Goal: Task Accomplishment & Management: Complete application form

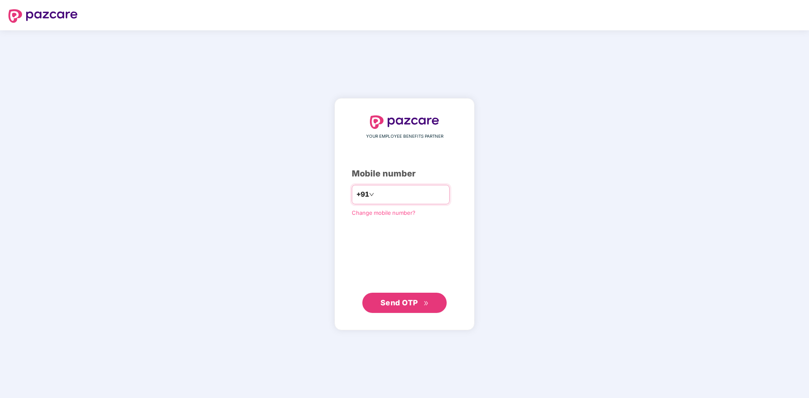
click at [424, 197] on input "number" at bounding box center [410, 194] width 69 height 13
type input "**********"
click at [392, 312] on button "Send OTP" at bounding box center [404, 303] width 84 height 20
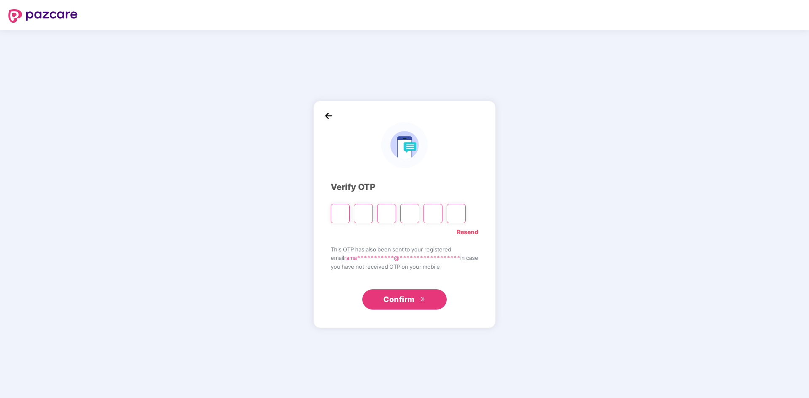
type input "*"
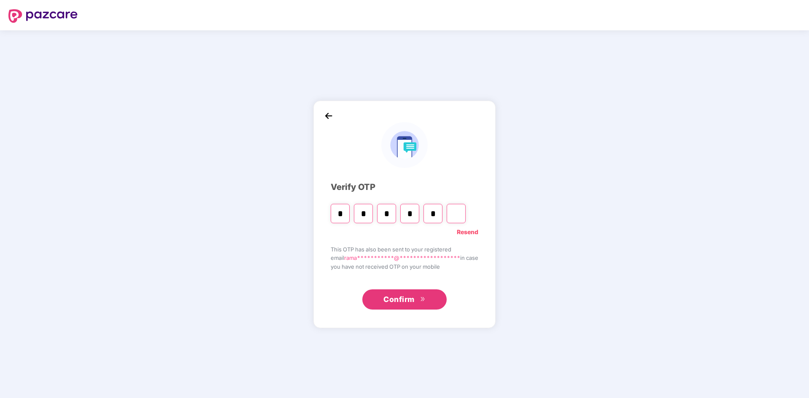
type input "*"
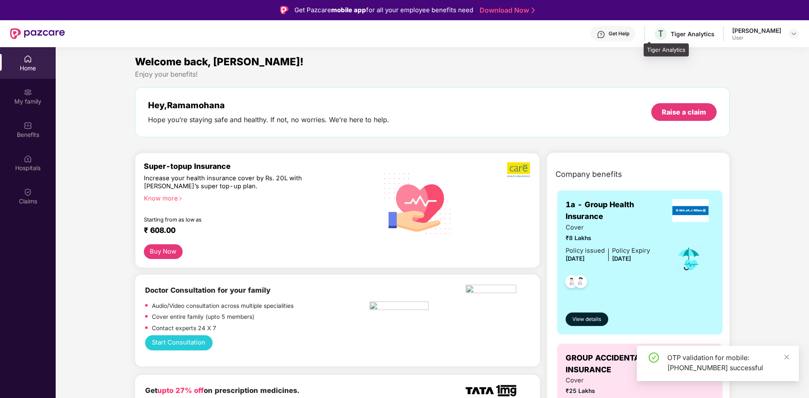
click at [686, 32] on div "Tiger Analytics" at bounding box center [692, 34] width 44 height 8
click at [608, 32] on div "Get Help" at bounding box center [618, 33] width 21 height 7
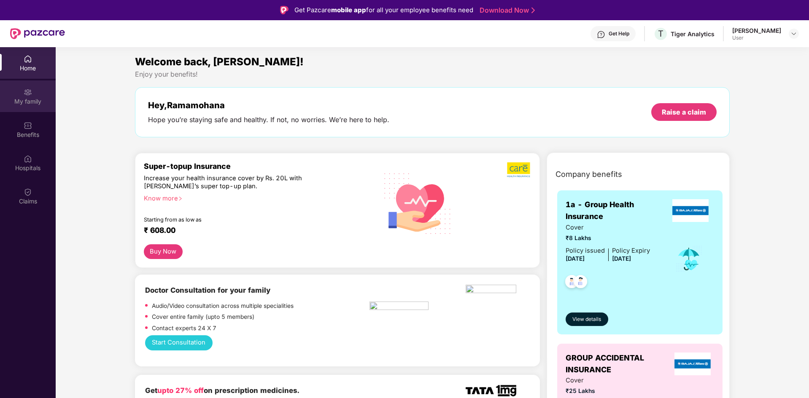
click at [28, 100] on div "My family" at bounding box center [28, 101] width 56 height 8
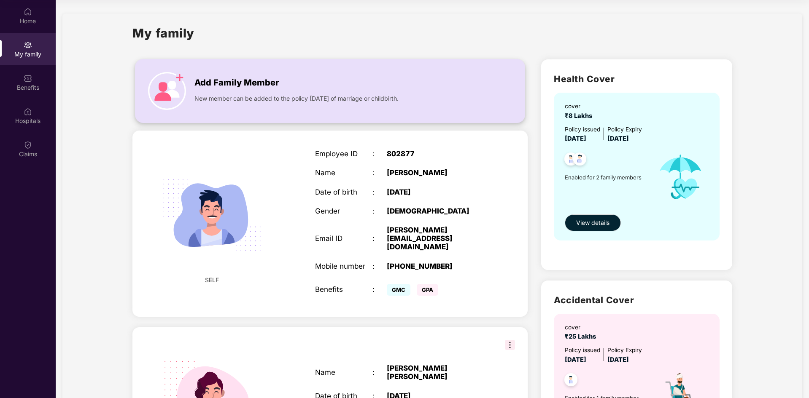
click at [158, 91] on img at bounding box center [167, 91] width 38 height 38
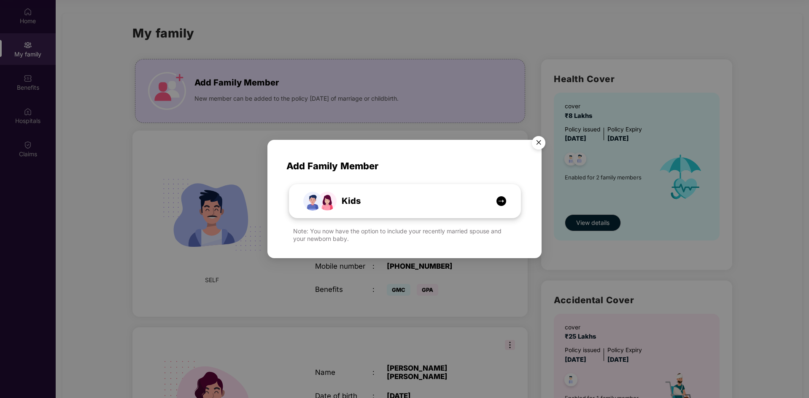
click at [435, 200] on div "Kids" at bounding box center [409, 201] width 173 height 13
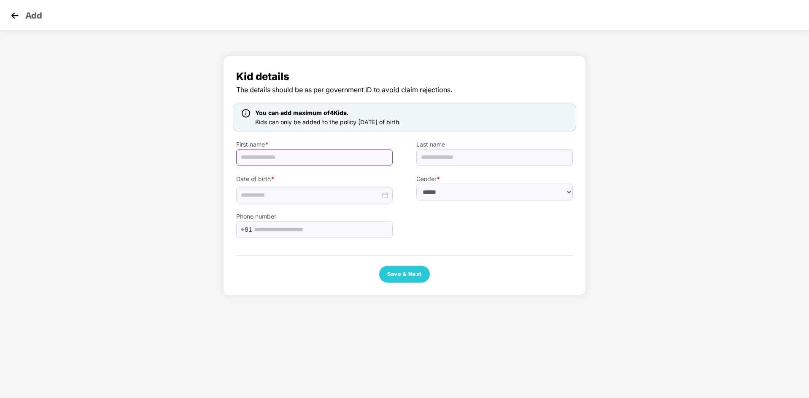
click at [290, 159] on input "text" at bounding box center [314, 157] width 156 height 17
type input "**********"
click at [442, 157] on input "text" at bounding box center [494, 157] width 156 height 17
type input "********"
click at [386, 195] on div at bounding box center [314, 195] width 147 height 9
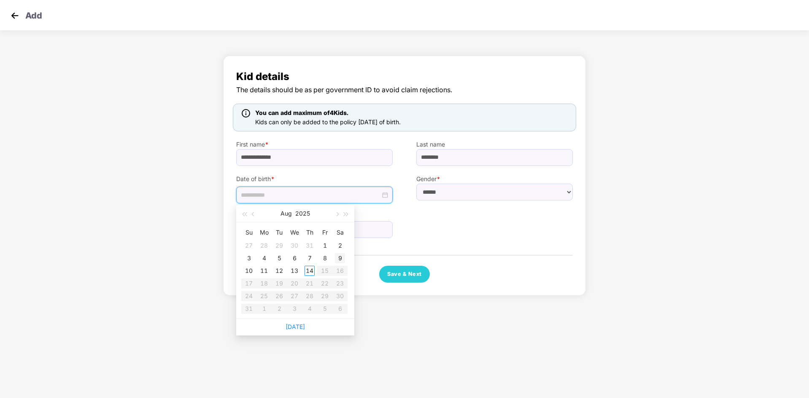
type input "**********"
click at [255, 217] on button "button" at bounding box center [253, 213] width 9 height 17
type input "**********"
click at [325, 271] on div "18" at bounding box center [325, 271] width 10 height 10
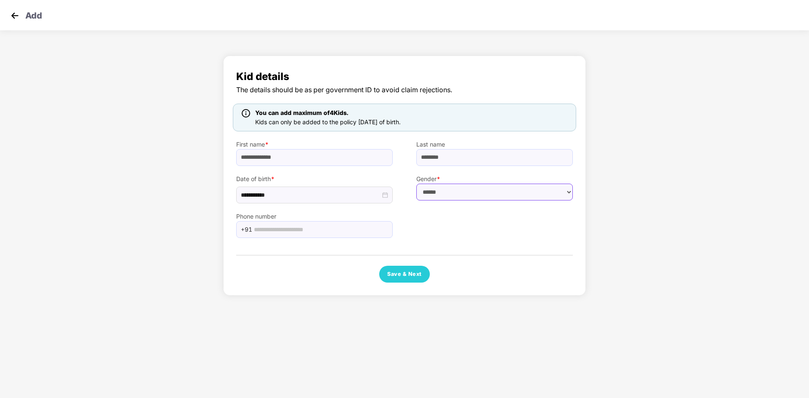
click at [478, 194] on select "****** **** ******" at bounding box center [494, 192] width 156 height 17
select select "******"
click at [416, 184] on select "****** **** ******" at bounding box center [494, 192] width 156 height 17
click at [425, 217] on div "Phone number +91" at bounding box center [404, 221] width 360 height 35
click at [395, 278] on button "Save & Next" at bounding box center [404, 274] width 51 height 17
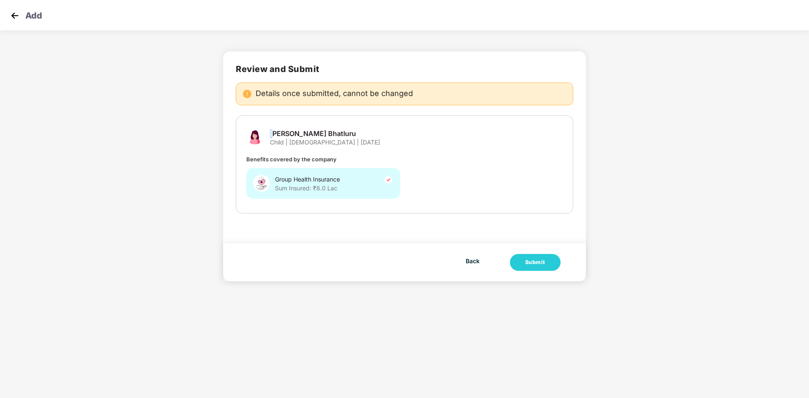
drag, startPoint x: 271, startPoint y: 136, endPoint x: 275, endPoint y: 136, distance: 4.2
click at [274, 136] on span "[PERSON_NAME] Bhatluru" at bounding box center [325, 133] width 110 height 9
drag, startPoint x: 280, startPoint y: 136, endPoint x: 316, endPoint y: 133, distance: 36.0
click at [316, 133] on span "[PERSON_NAME] Bhatluru" at bounding box center [325, 133] width 110 height 9
drag, startPoint x: 328, startPoint y: 133, endPoint x: 348, endPoint y: 133, distance: 20.2
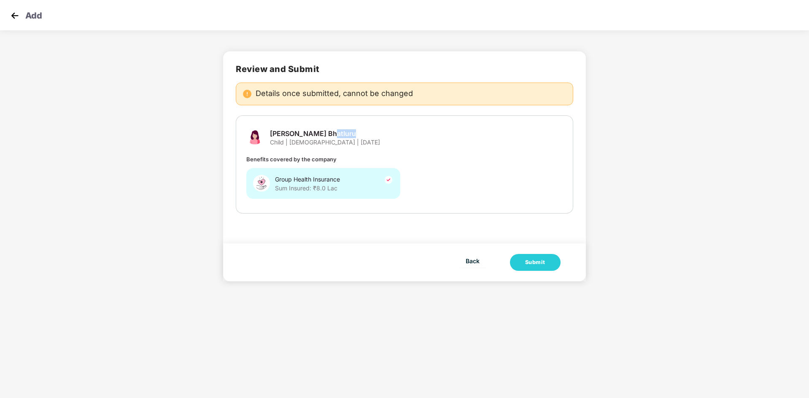
click at [348, 133] on span "[PERSON_NAME] Bhatluru" at bounding box center [325, 133] width 110 height 9
drag, startPoint x: 291, startPoint y: 144, endPoint x: 310, endPoint y: 144, distance: 19.0
click at [310, 144] on span "Child | [DEMOGRAPHIC_DATA] | [DATE]" at bounding box center [325, 142] width 110 height 8
drag, startPoint x: 316, startPoint y: 143, endPoint x: 346, endPoint y: 141, distance: 30.0
click at [346, 141] on span "Child | [DEMOGRAPHIC_DATA] | [DATE]" at bounding box center [325, 142] width 110 height 8
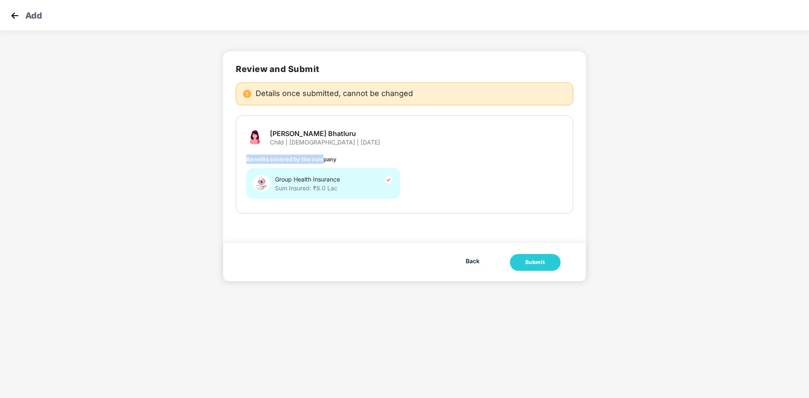
drag, startPoint x: 247, startPoint y: 160, endPoint x: 332, endPoint y: 159, distance: 84.7
click at [327, 159] on span "Benefits covered by the company" at bounding box center [291, 159] width 90 height 7
click at [319, 184] on span "Sum Insured: ₹8.0 Lac" at bounding box center [307, 188] width 65 height 8
click at [389, 179] on img at bounding box center [388, 180] width 10 height 10
click at [539, 266] on div "Submit" at bounding box center [535, 262] width 20 height 8
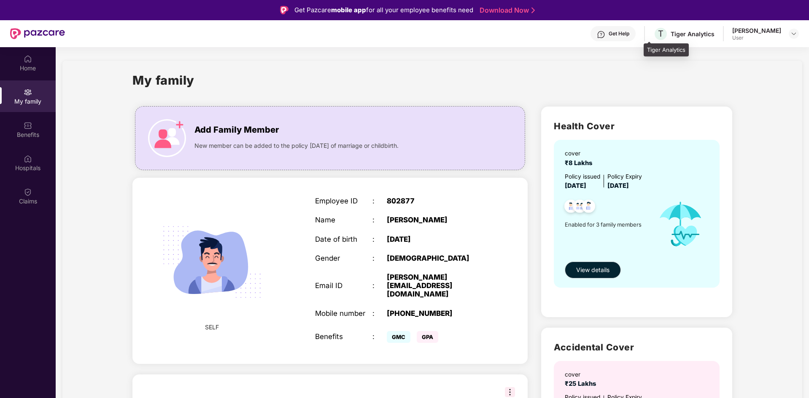
click at [670, 33] on div "Tiger Analytics" at bounding box center [692, 34] width 44 height 8
click at [614, 33] on div "Get Help" at bounding box center [618, 33] width 21 height 7
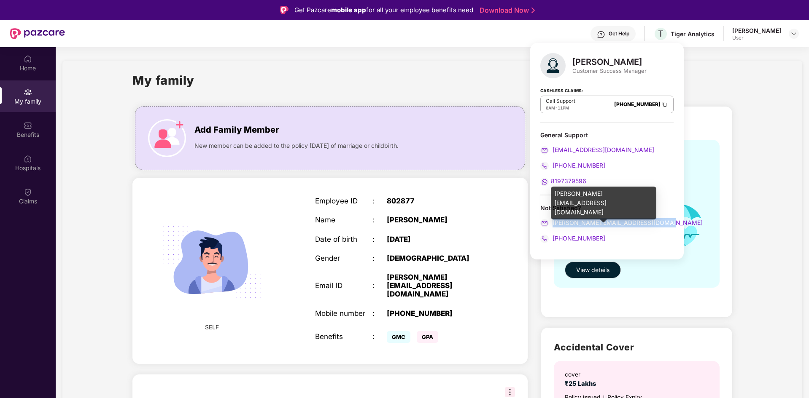
drag, startPoint x: 651, startPoint y: 227, endPoint x: 553, endPoint y: 227, distance: 97.8
click at [553, 227] on div "[PERSON_NAME][EMAIL_ADDRESS][DOMAIN_NAME]" at bounding box center [606, 222] width 133 height 9
copy span "[PERSON_NAME][EMAIL_ADDRESS][DOMAIN_NAME]"
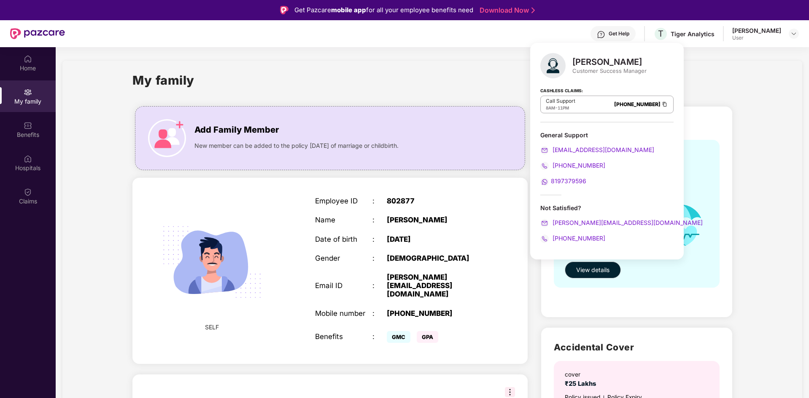
click at [325, 202] on div "Employee ID" at bounding box center [343, 201] width 57 height 8
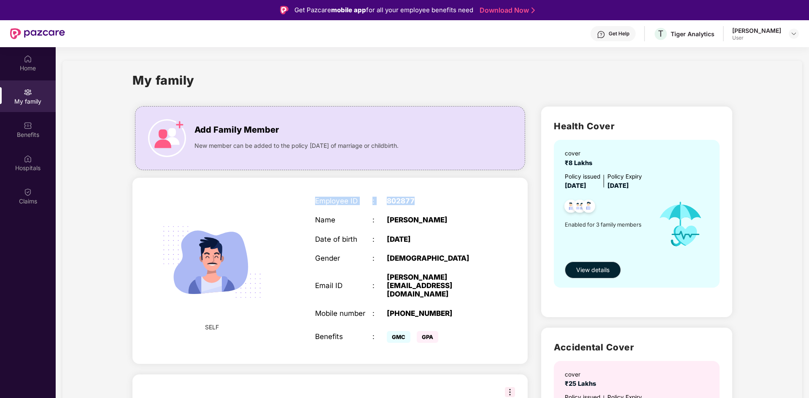
drag, startPoint x: 325, startPoint y: 202, endPoint x: 408, endPoint y: 202, distance: 82.2
click at [408, 202] on div "Employee ID : 802877" at bounding box center [401, 201] width 172 height 8
copy div "Employee ID : 802877"
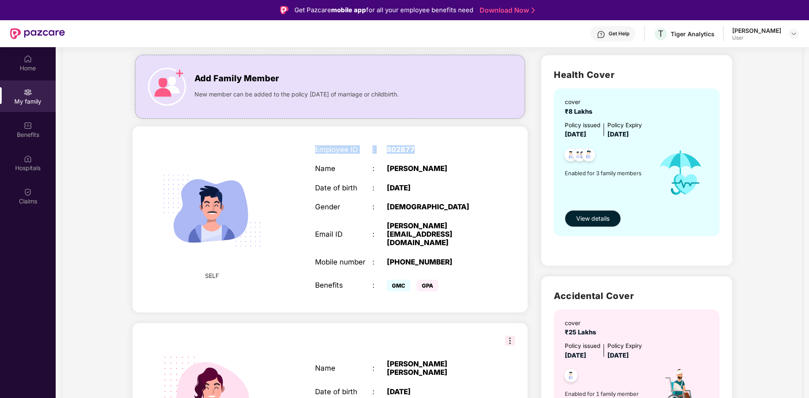
scroll to position [278, 0]
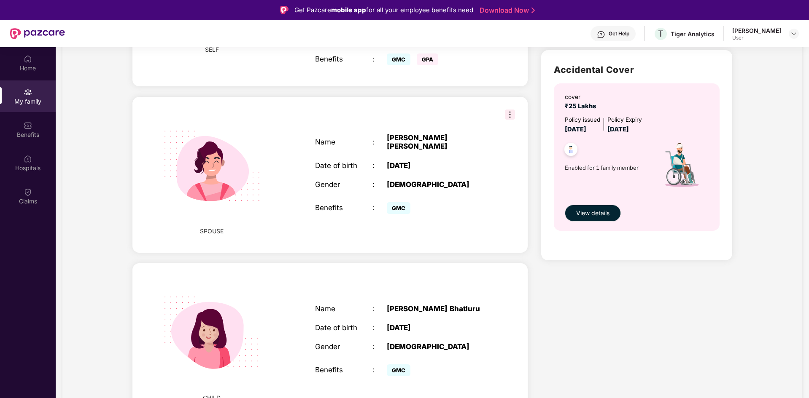
click at [397, 305] on div "[PERSON_NAME] Bhatluru" at bounding box center [437, 309] width 100 height 8
drag, startPoint x: 397, startPoint y: 302, endPoint x: 481, endPoint y: 300, distance: 83.9
click at [481, 305] on div "[PERSON_NAME] Bhatluru" at bounding box center [437, 309] width 100 height 8
copy div "[PERSON_NAME] Bhatluru"
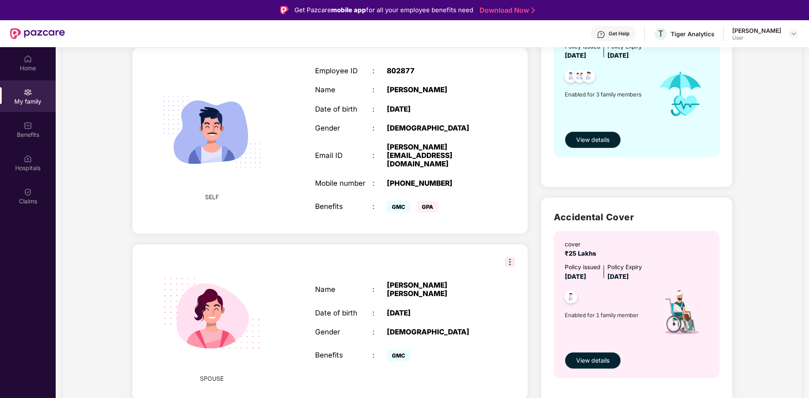
scroll to position [109, 0]
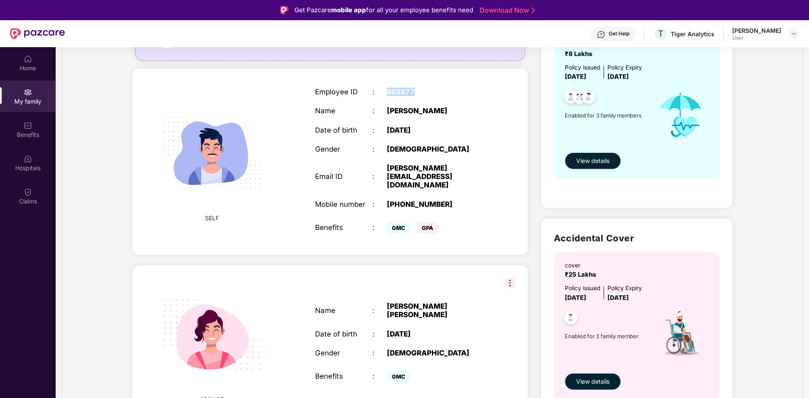
drag, startPoint x: 387, startPoint y: 92, endPoint x: 434, endPoint y: 89, distance: 47.7
click at [438, 92] on div "802877" at bounding box center [437, 92] width 100 height 8
click at [597, 31] on img at bounding box center [601, 34] width 8 height 8
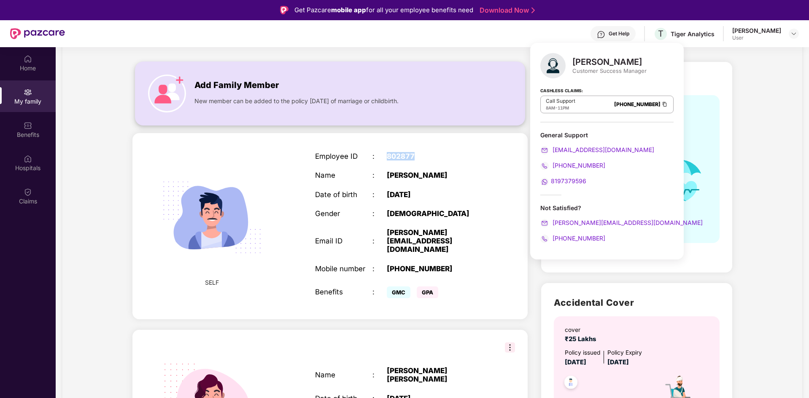
scroll to position [0, 0]
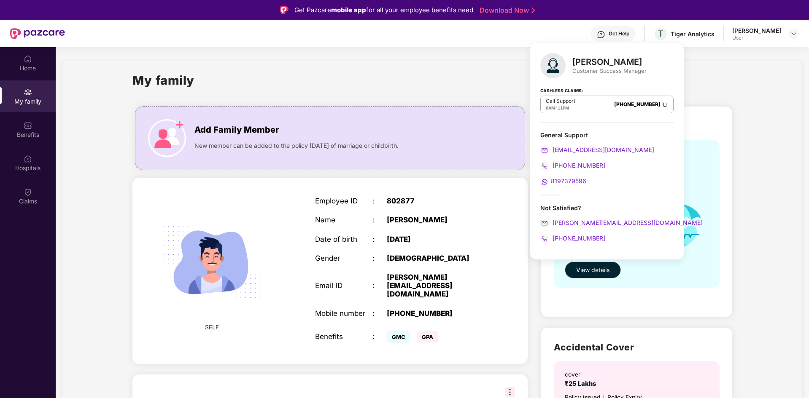
click at [431, 64] on div "My family Add Family Member New member can be added to the policy within 30 day…" at bounding box center [431, 390] width 739 height 658
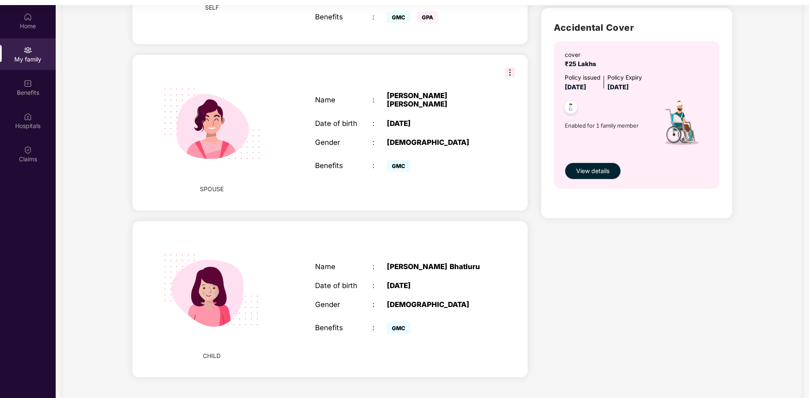
scroll to position [47, 0]
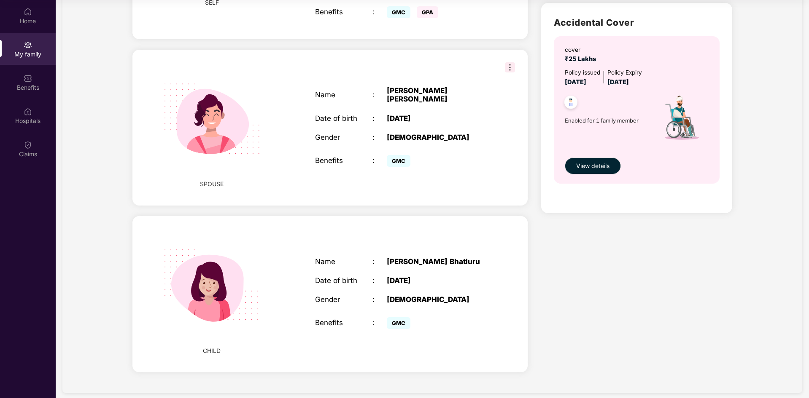
click at [209, 347] on span "CHILD" at bounding box center [212, 351] width 18 height 9
click at [324, 296] on div "Gender" at bounding box center [343, 300] width 57 height 8
drag, startPoint x: 324, startPoint y: 292, endPoint x: 414, endPoint y: 290, distance: 90.7
click at [414, 296] on div "Gender : FEMALE" at bounding box center [401, 300] width 172 height 8
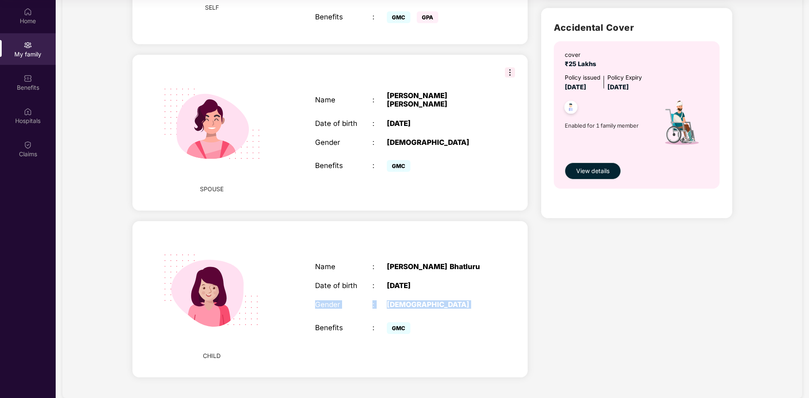
scroll to position [278, 0]
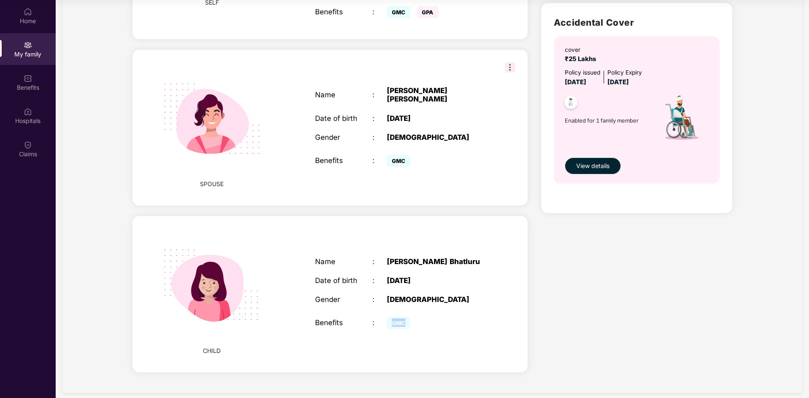
drag, startPoint x: 390, startPoint y: 316, endPoint x: 412, endPoint y: 315, distance: 21.9
click at [409, 317] on span "GMC" at bounding box center [399, 323] width 24 height 12
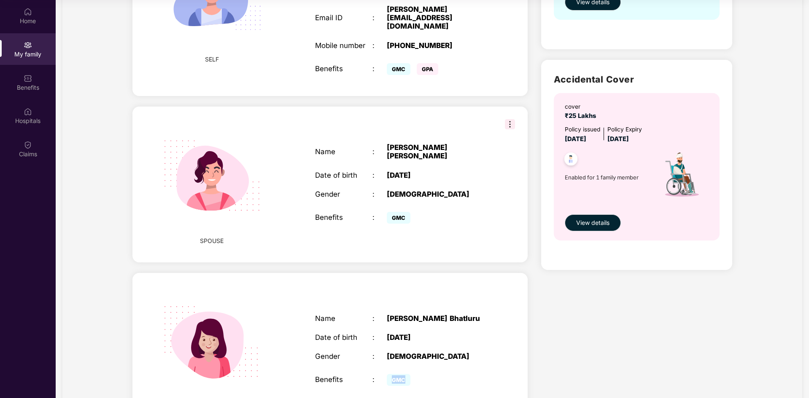
scroll to position [194, 0]
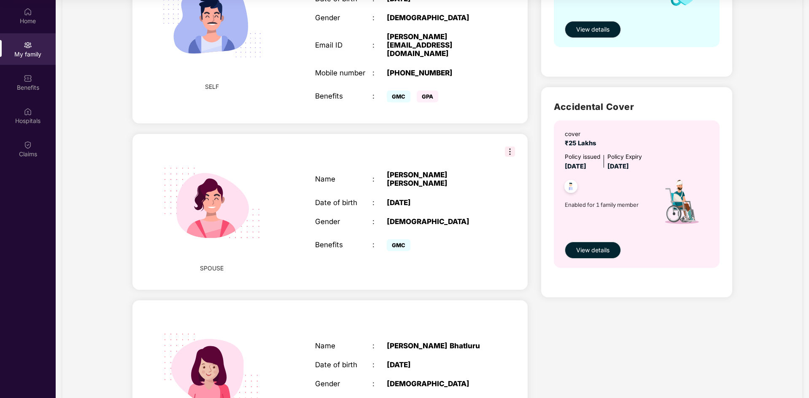
click at [399, 239] on span "GMC" at bounding box center [399, 245] width 24 height 12
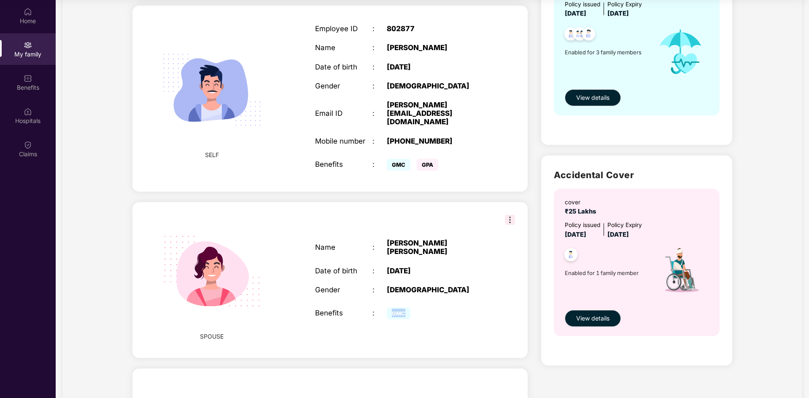
scroll to position [126, 0]
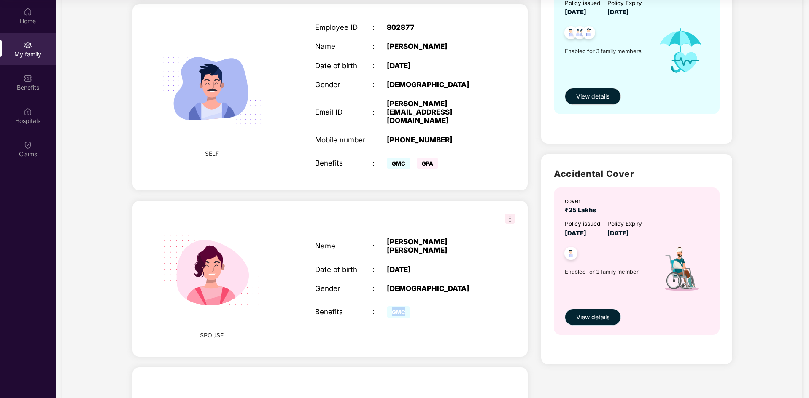
click at [578, 314] on span "View details" at bounding box center [592, 317] width 33 height 9
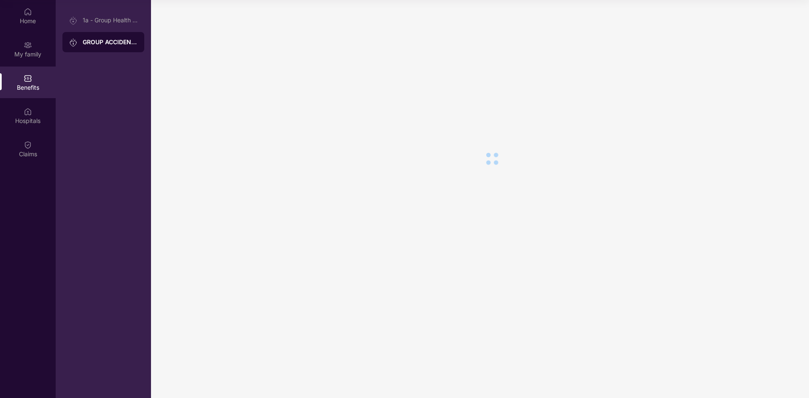
scroll to position [0, 0]
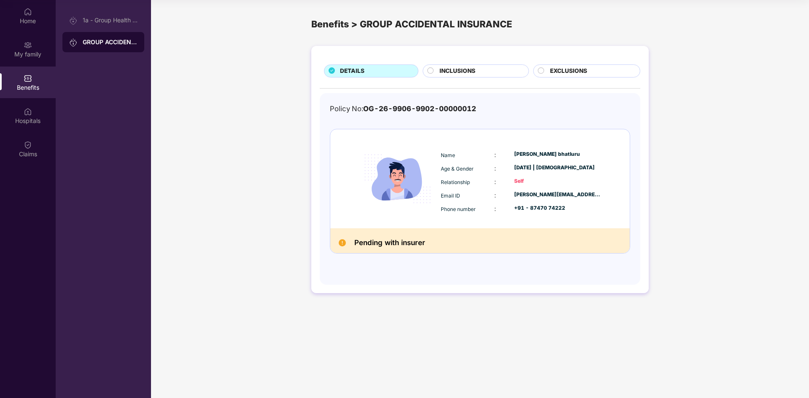
click at [335, 26] on div "Benefits > GROUP ACCIDENTAL INSURANCE" at bounding box center [479, 24] width 337 height 14
click at [29, 81] on img at bounding box center [28, 78] width 8 height 8
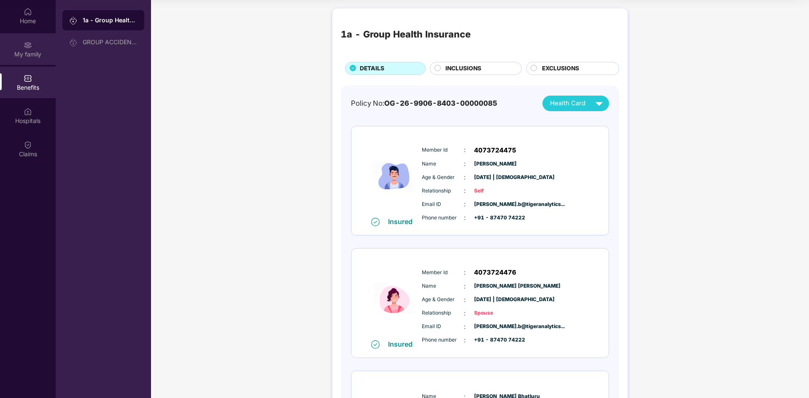
click at [25, 44] on img at bounding box center [28, 45] width 8 height 8
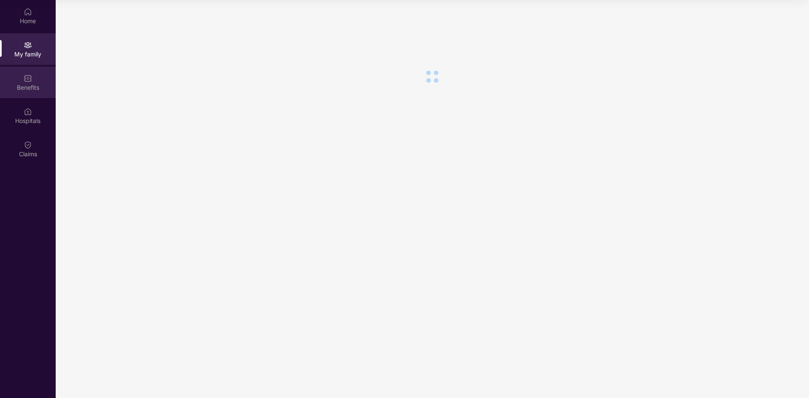
click at [40, 71] on div "Benefits" at bounding box center [28, 83] width 56 height 32
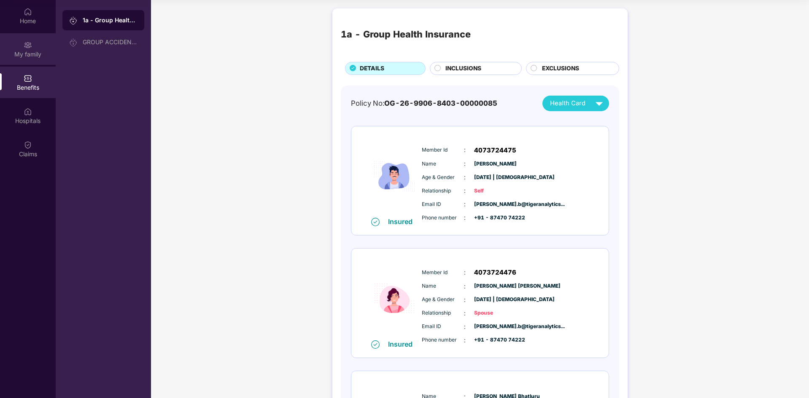
click at [31, 47] on img at bounding box center [28, 45] width 8 height 8
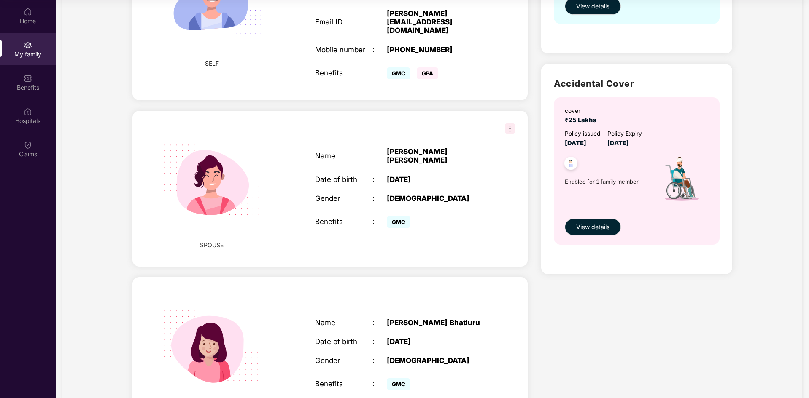
scroll to position [253, 0]
